Goal: Task Accomplishment & Management: Use online tool/utility

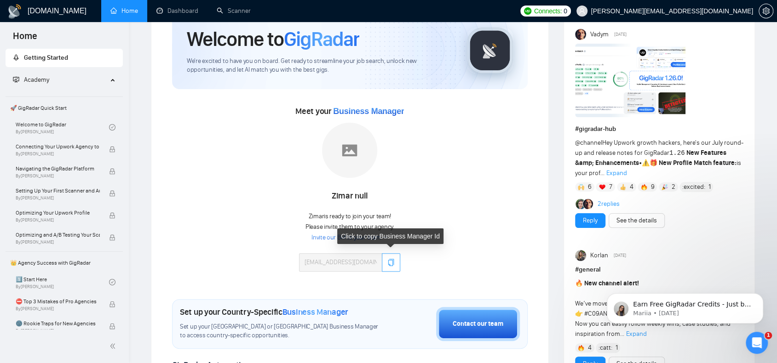
click at [391, 266] on button "button" at bounding box center [391, 262] width 18 height 18
click at [385, 262] on button "button" at bounding box center [391, 262] width 18 height 18
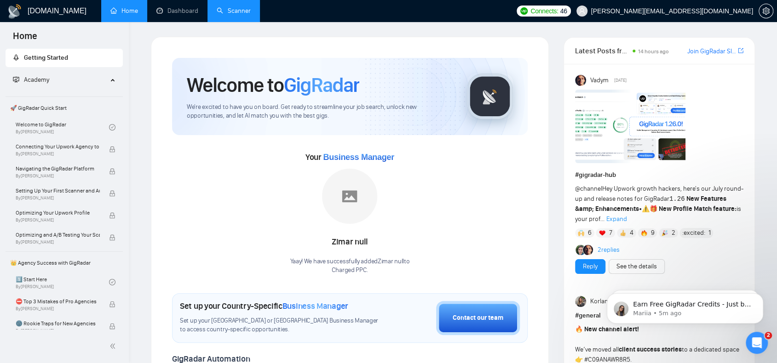
click at [231, 7] on link "Scanner" at bounding box center [234, 11] width 34 height 8
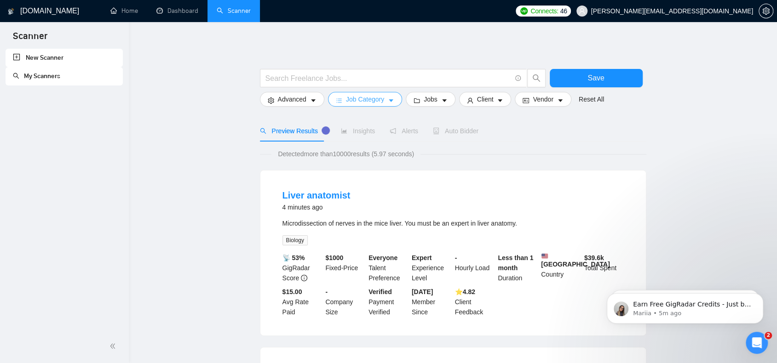
click at [379, 100] on span "Job Category" at bounding box center [365, 99] width 38 height 10
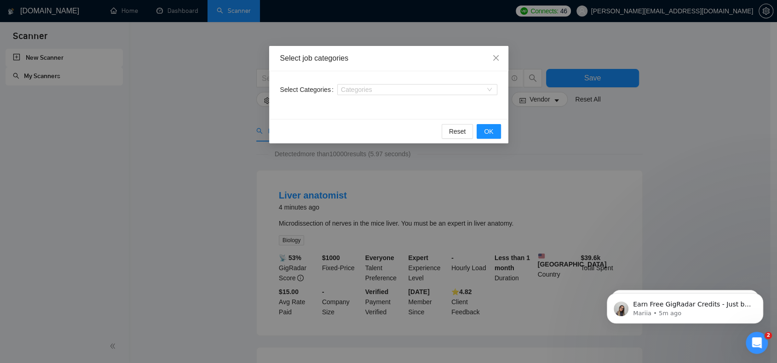
click at [433, 84] on div "Categories" at bounding box center [417, 89] width 160 height 15
click at [431, 88] on div at bounding box center [412, 89] width 146 height 7
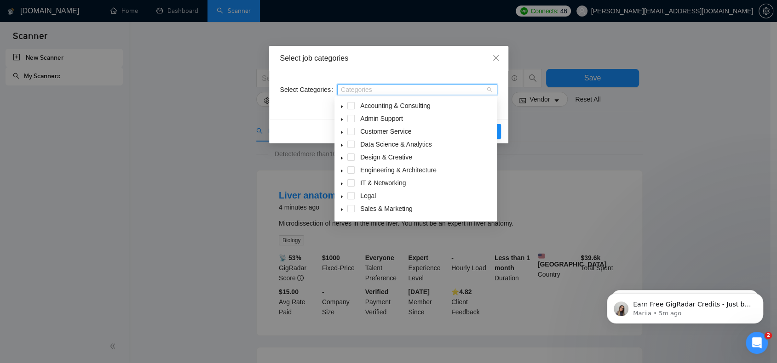
click at [540, 46] on div "Select job categories Select Categories Categories Reset OK" at bounding box center [388, 181] width 777 height 363
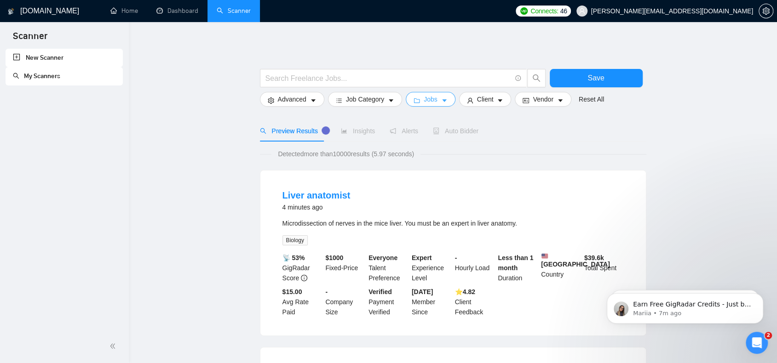
click at [442, 101] on icon "caret-down" at bounding box center [444, 101] width 6 height 6
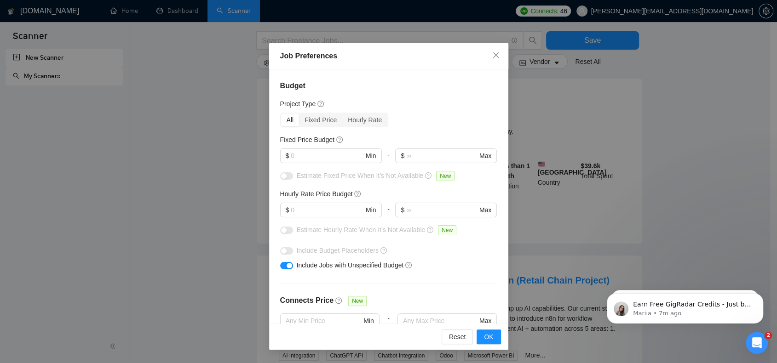
click at [617, 112] on div "Job Preferences Budget Project Type All Fixed Price Hourly Rate Fixed Price Bud…" at bounding box center [388, 181] width 777 height 363
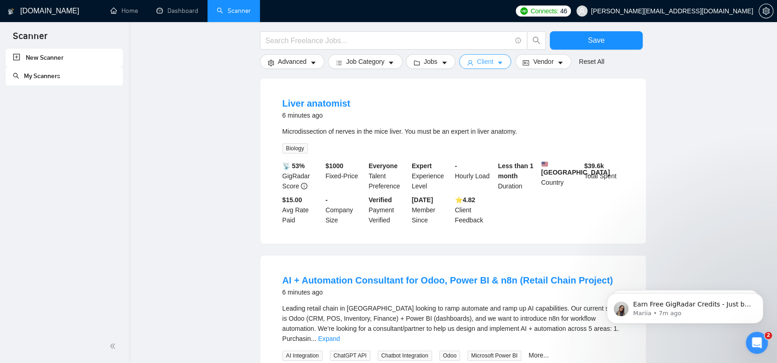
click at [492, 64] on button "Client" at bounding box center [485, 61] width 52 height 15
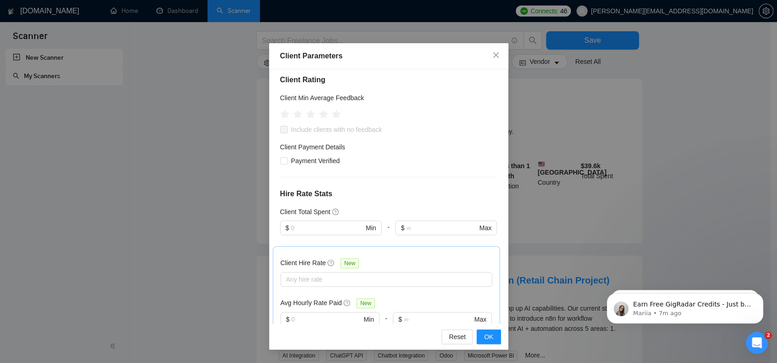
scroll to position [138, 0]
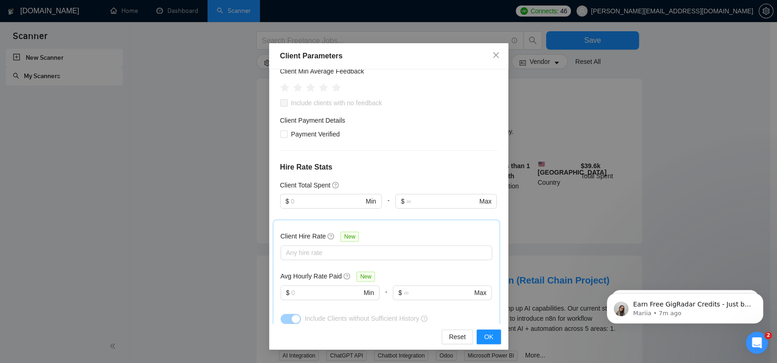
click at [664, 131] on div "Client Parameters Client Location Include Client Countries Select Exclude Clien…" at bounding box center [388, 181] width 777 height 363
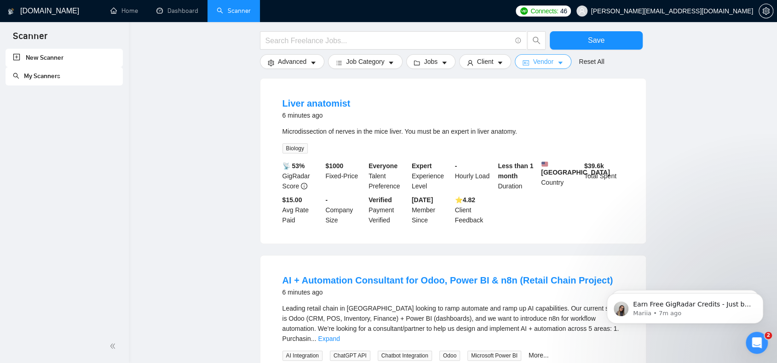
click at [548, 61] on span "Vendor" at bounding box center [543, 62] width 20 height 10
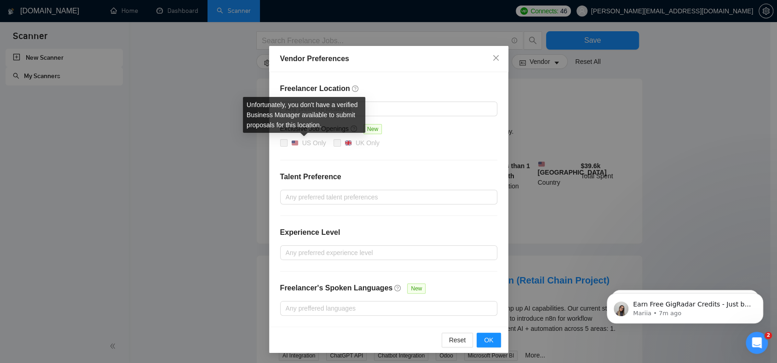
click at [294, 144] on img at bounding box center [295, 143] width 6 height 6
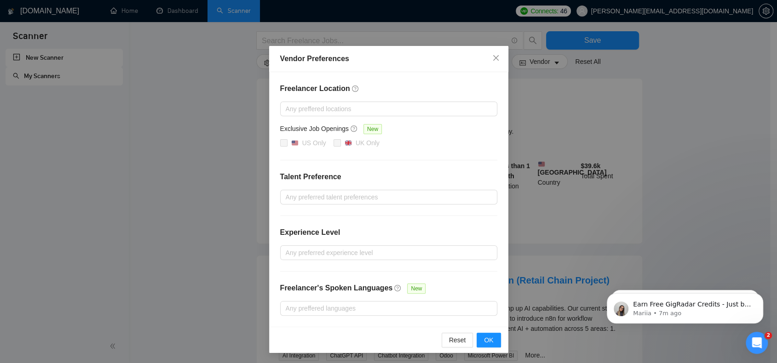
click at [718, 117] on div "Vendor Preferences Freelancer Location Any preffered locations Exclusive Job Op…" at bounding box center [388, 181] width 777 height 363
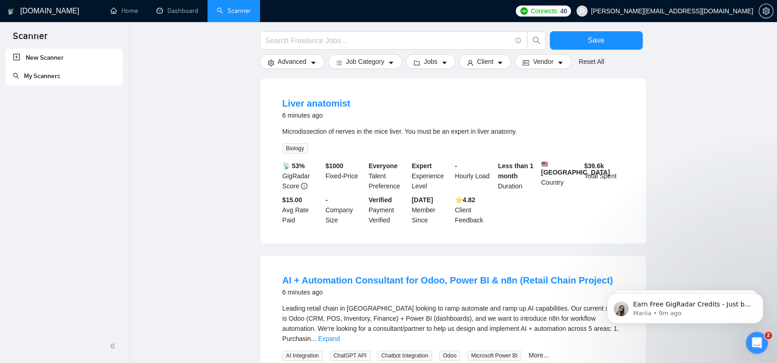
click at [1, 216] on div "New Scanner My Scanners" at bounding box center [64, 189] width 129 height 281
click at [488, 66] on span "Client" at bounding box center [485, 62] width 17 height 10
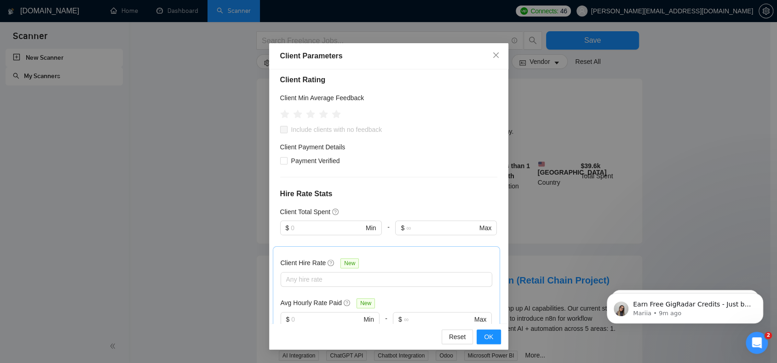
scroll to position [318, 0]
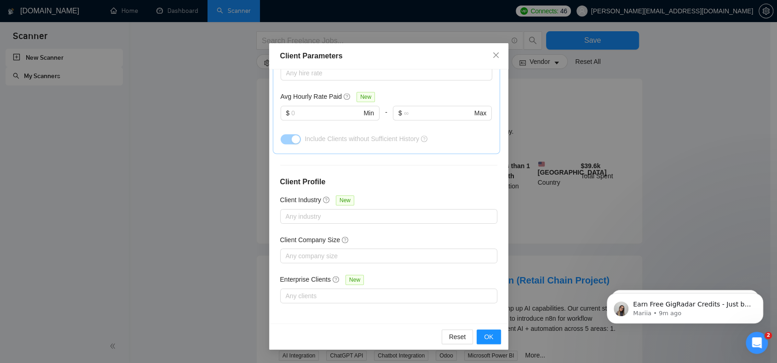
click at [343, 222] on div "Client Location Include Client Countries Select Exclude Client Countries Select…" at bounding box center [388, 196] width 239 height 254
click at [344, 220] on div at bounding box center [383, 216] width 203 height 11
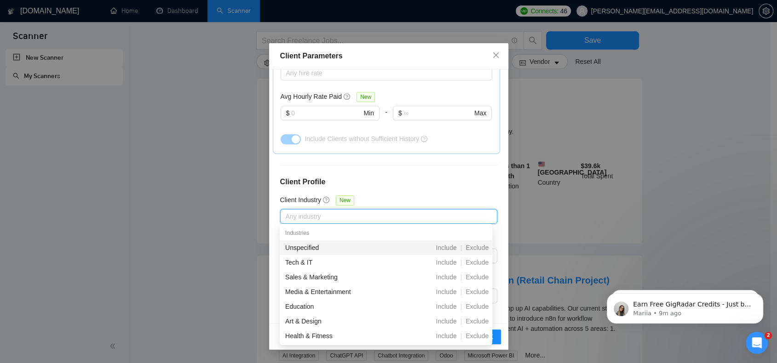
click at [407, 185] on h4 "Client Profile" at bounding box center [388, 182] width 217 height 11
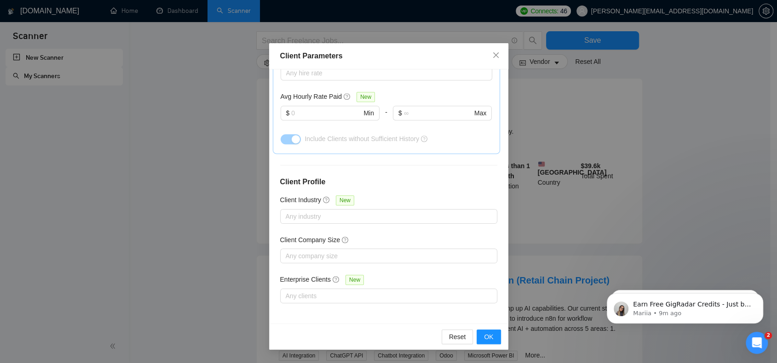
click at [351, 243] on div "Client Company Size" at bounding box center [388, 242] width 217 height 14
click at [342, 257] on div at bounding box center [383, 256] width 203 height 11
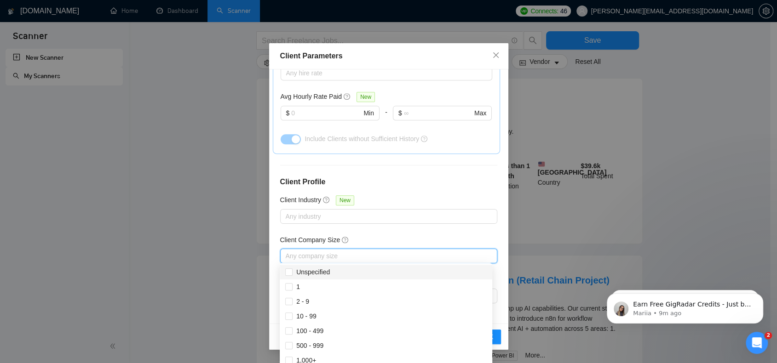
click at [402, 167] on div "Client Location Include Client Countries Select Exclude Client Countries Select…" at bounding box center [388, 196] width 239 height 254
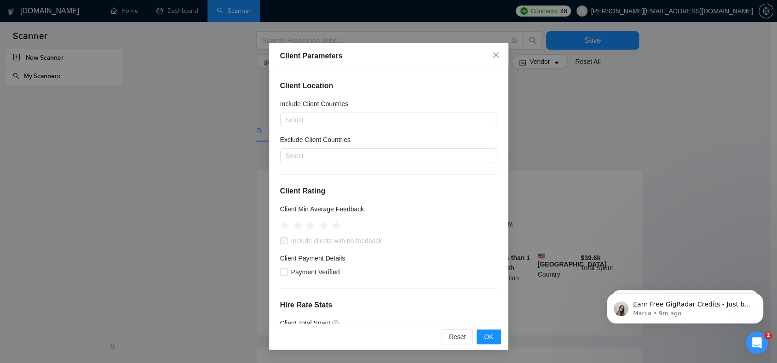
scroll to position [0, 0]
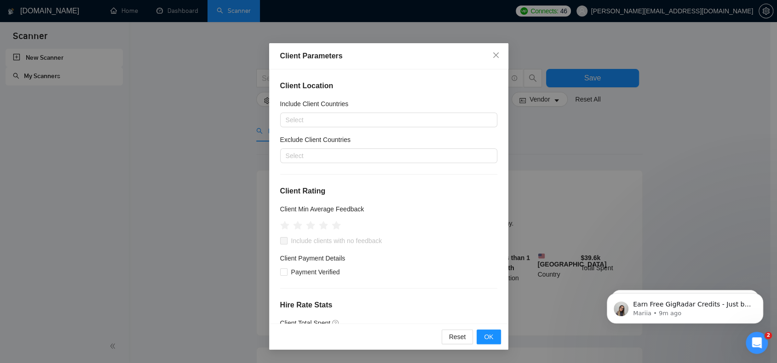
click at [630, 150] on div "Client Parameters Client Location Include Client Countries Select Exclude Clien…" at bounding box center [388, 181] width 777 height 363
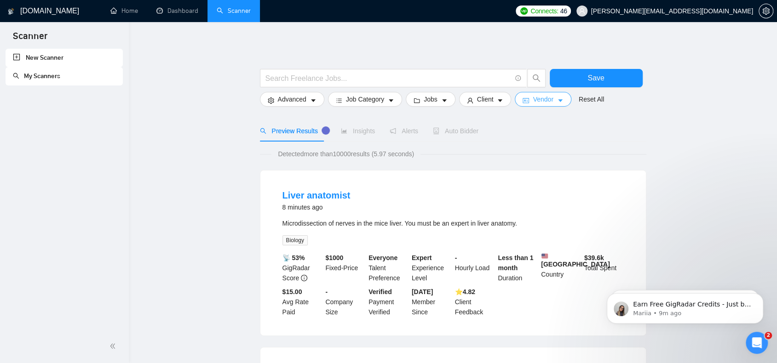
click at [548, 99] on span "Vendor" at bounding box center [543, 99] width 20 height 10
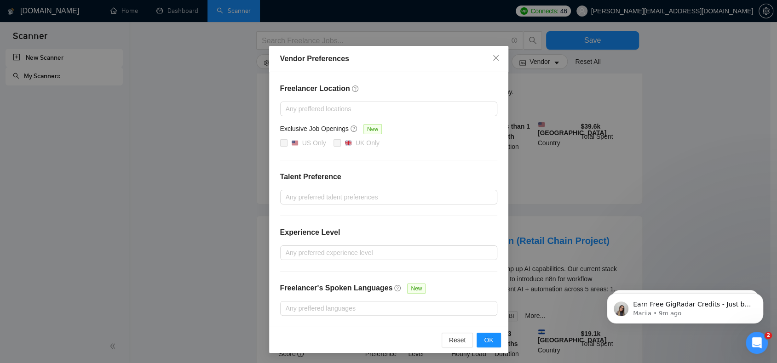
scroll to position [276, 0]
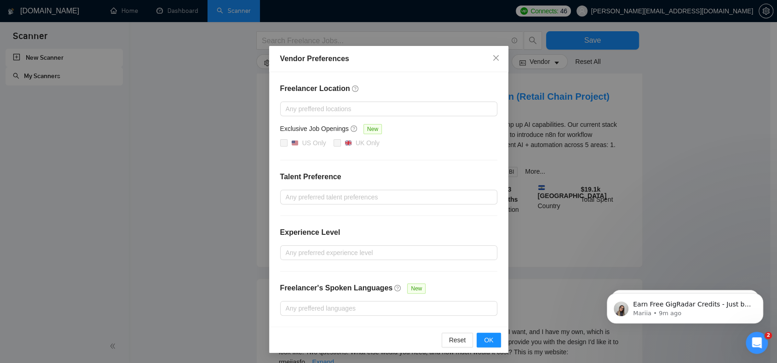
click at [627, 138] on div "Vendor Preferences Freelancer Location Any preffered locations Exclusive Job Op…" at bounding box center [388, 181] width 777 height 363
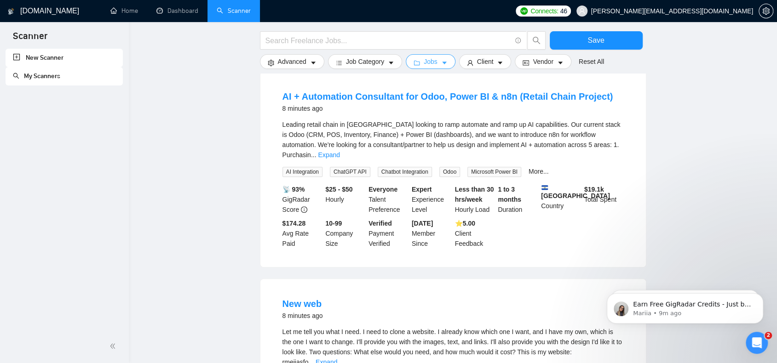
click at [430, 62] on span "Jobs" at bounding box center [431, 62] width 14 height 10
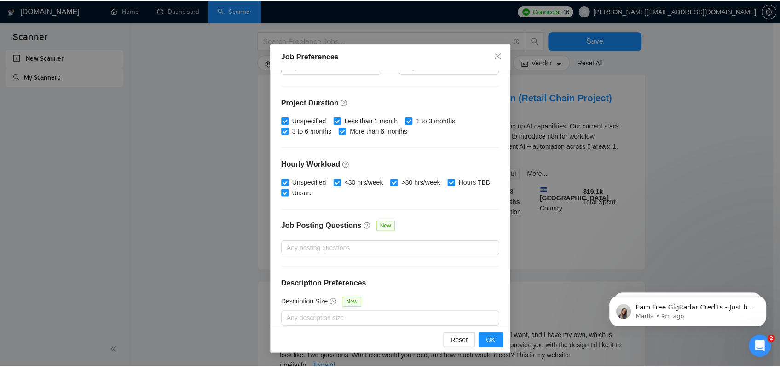
scroll to position [263, 0]
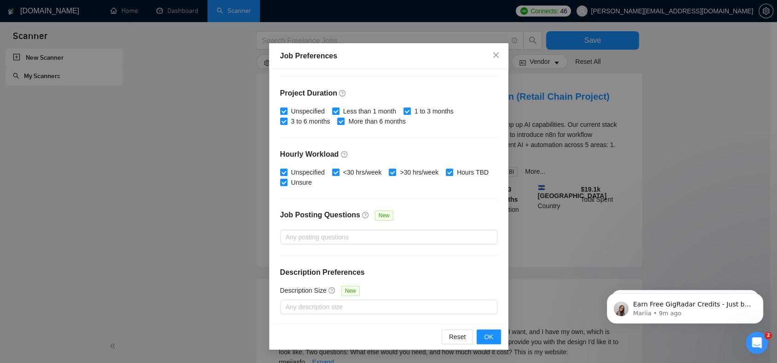
click at [663, 169] on div "Job Preferences Budget Project Type All Fixed Price Hourly Rate Fixed Price Bud…" at bounding box center [388, 181] width 777 height 363
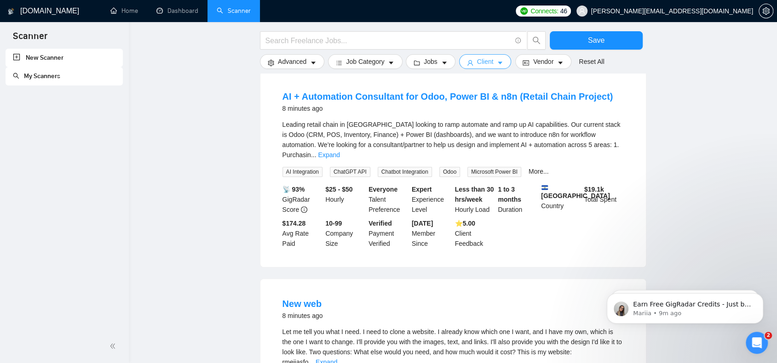
click at [481, 58] on span "Client" at bounding box center [485, 62] width 17 height 10
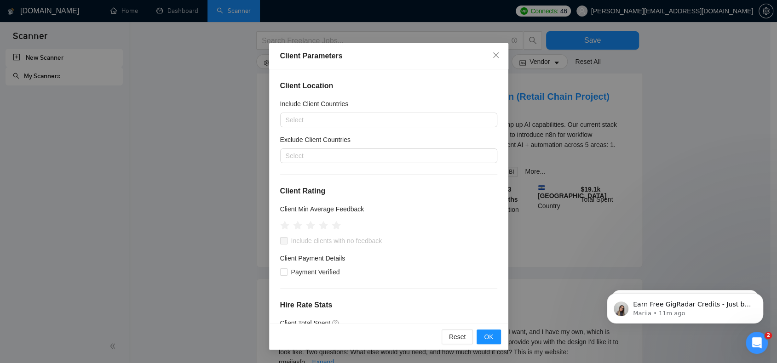
click at [20, 132] on div "Client Parameters Client Location Include Client Countries Select Exclude Clien…" at bounding box center [388, 181] width 777 height 363
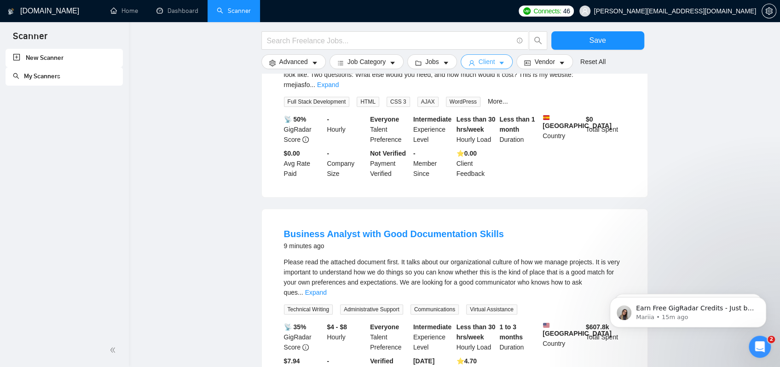
scroll to position [500, 0]
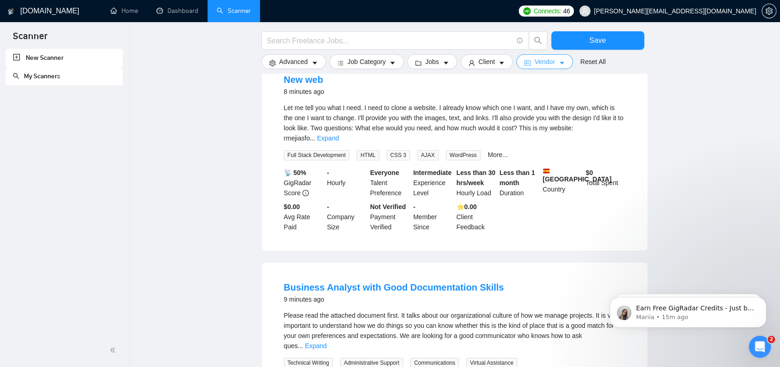
click at [540, 65] on span "Vendor" at bounding box center [544, 62] width 20 height 10
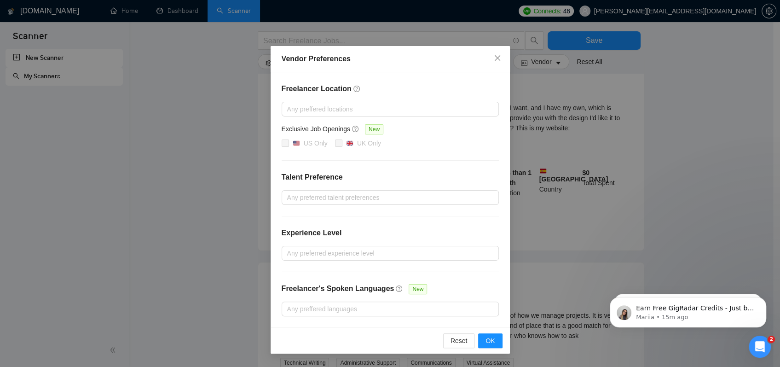
click at [160, 119] on div "Vendor Preferences Freelancer Location Any preffered locations Exclusive Job Op…" at bounding box center [390, 183] width 780 height 367
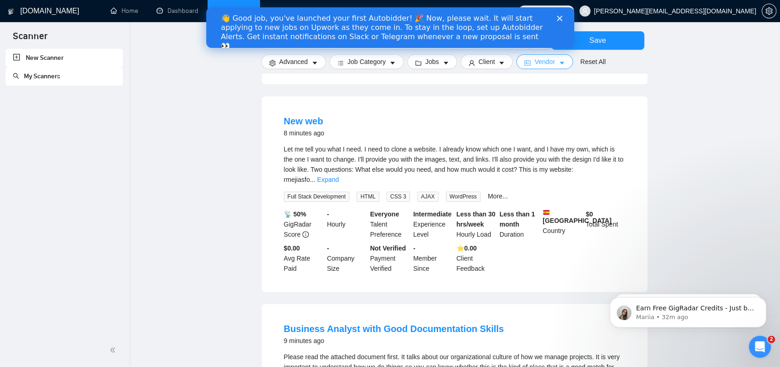
scroll to position [408, 0]
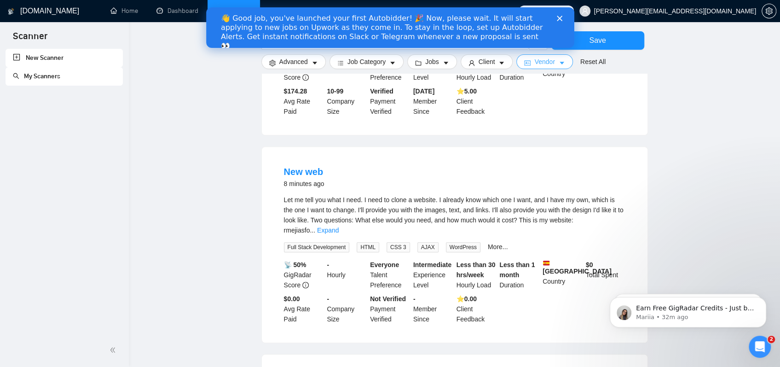
click at [558, 64] on icon "caret-down" at bounding box center [561, 63] width 6 height 6
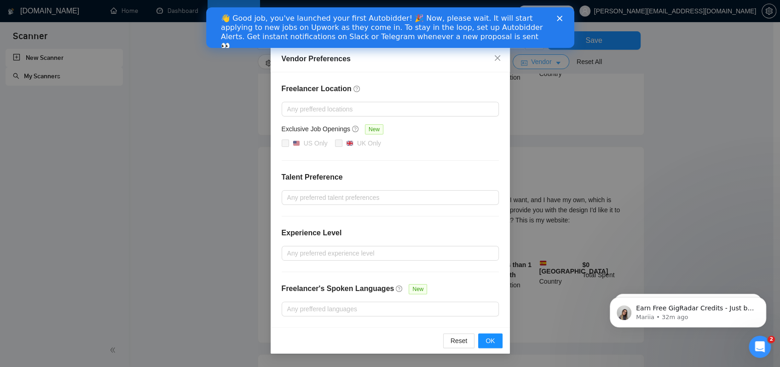
click at [554, 64] on div "Vendor Preferences Freelancer Location Any preffered locations Exclusive Job Op…" at bounding box center [390, 183] width 780 height 367
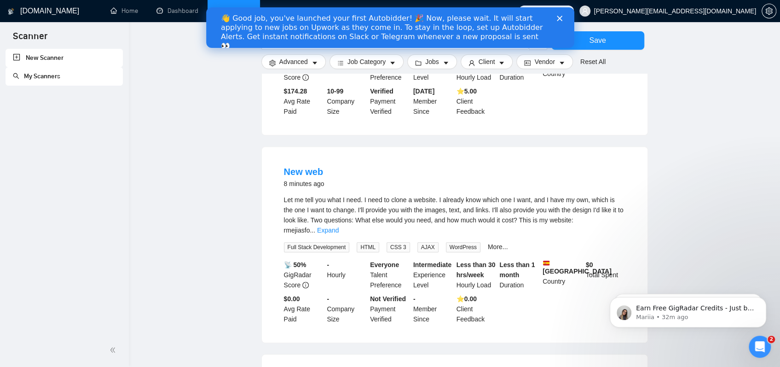
click at [560, 15] on div "👋 Good job, you've launched your first Autobidder! 🎉 Now, please wait. It will …" at bounding box center [390, 32] width 368 height 42
click at [559, 17] on polygon "Close" at bounding box center [559, 19] width 6 height 6
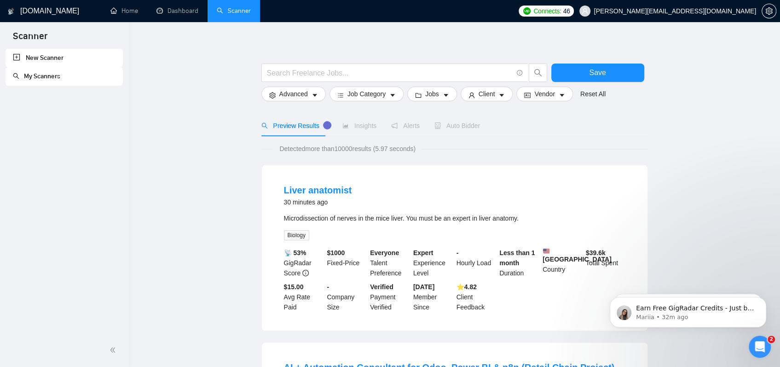
scroll to position [0, 0]
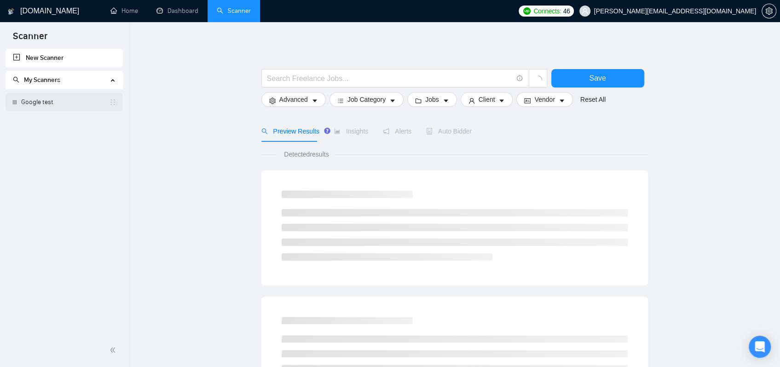
click at [38, 109] on link "Google test" at bounding box center [65, 102] width 88 height 18
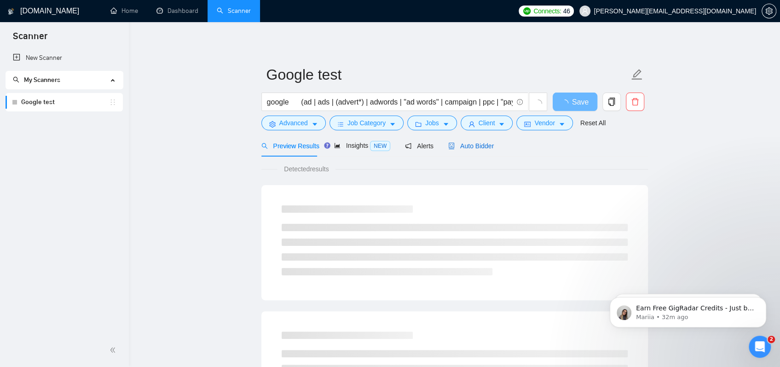
click at [457, 142] on span "Auto Bidder" at bounding box center [471, 145] width 46 height 7
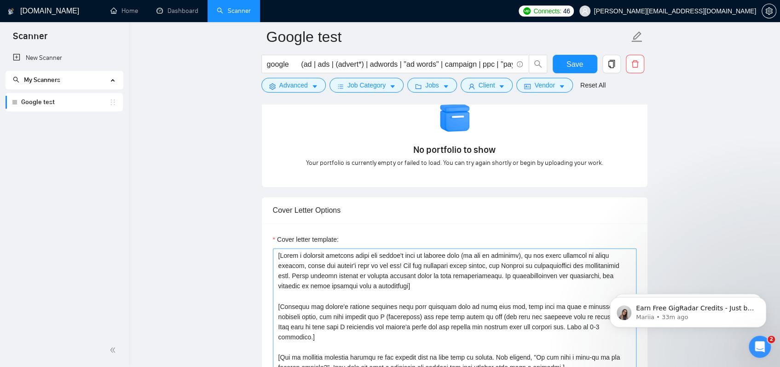
scroll to position [874, 0]
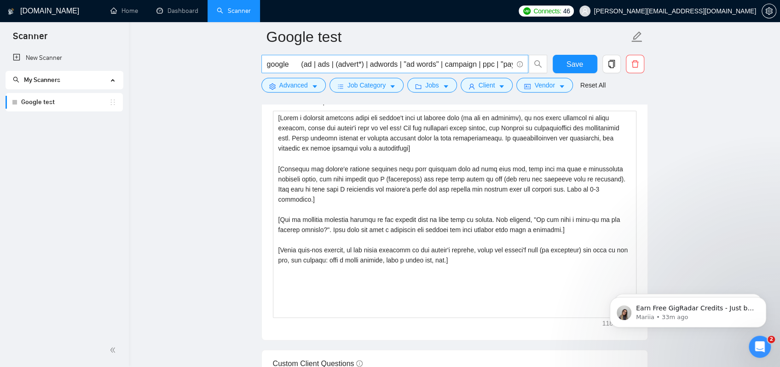
scroll to position [920, 0]
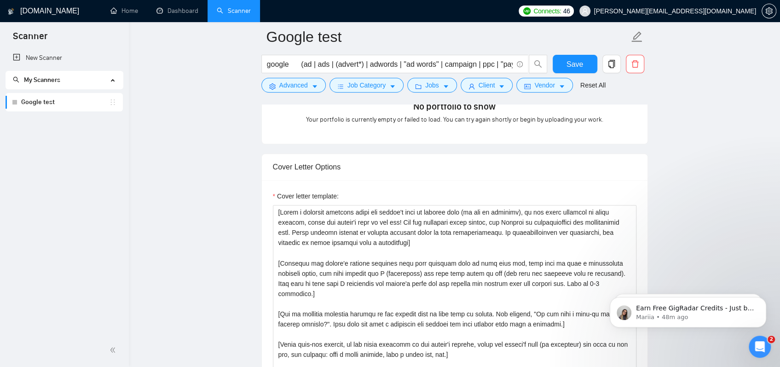
click at [519, 141] on form "Auto Bidding Enabled Auto Bidding Enabled: OFF Auto Bidder Schedule Auto Biddin…" at bounding box center [454, 326] width 386 height 2147
